Goal: Task Accomplishment & Management: Use online tool/utility

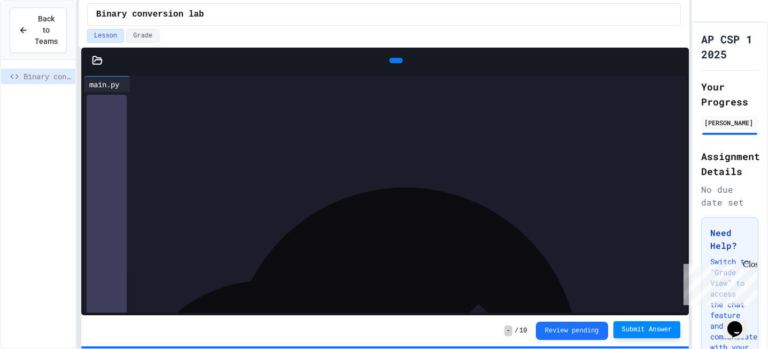
click at [645, 328] on span "Submit Answer" at bounding box center [647, 329] width 50 height 9
click at [116, 82] on div "main.py" at bounding box center [104, 84] width 41 height 11
click at [95, 64] on icon at bounding box center [97, 60] width 11 height 11
